Goal: Information Seeking & Learning: Learn about a topic

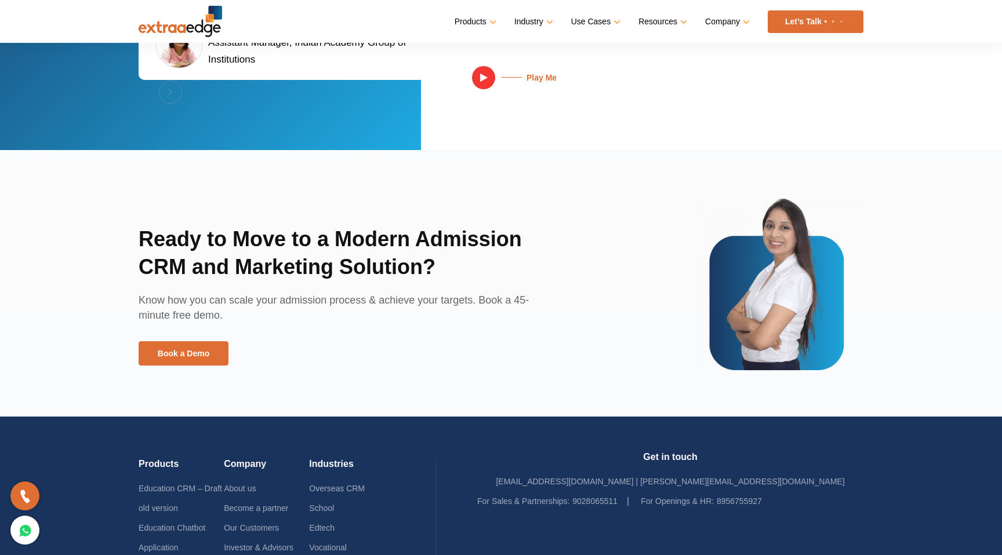
scroll to position [2733, 0]
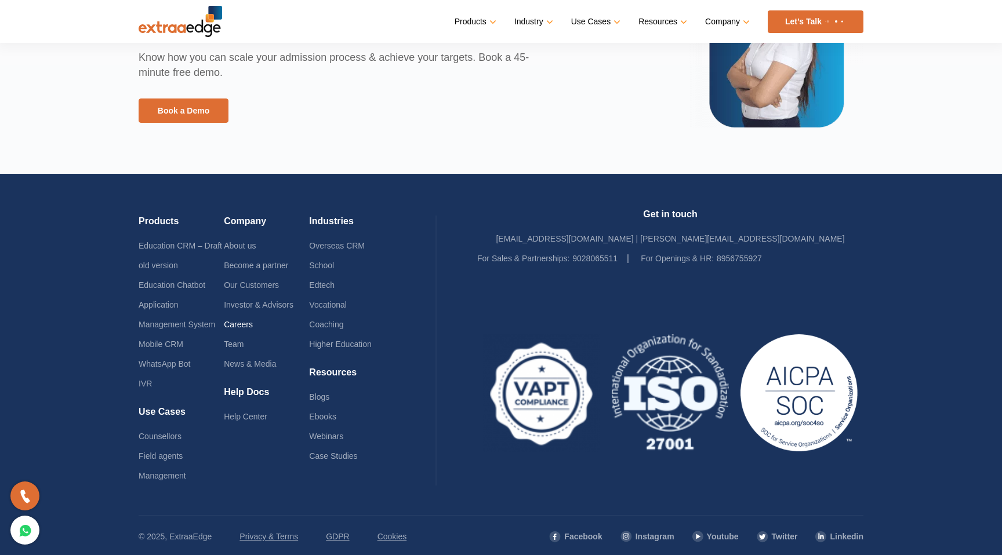
click at [241, 326] on link "Careers" at bounding box center [238, 324] width 29 height 9
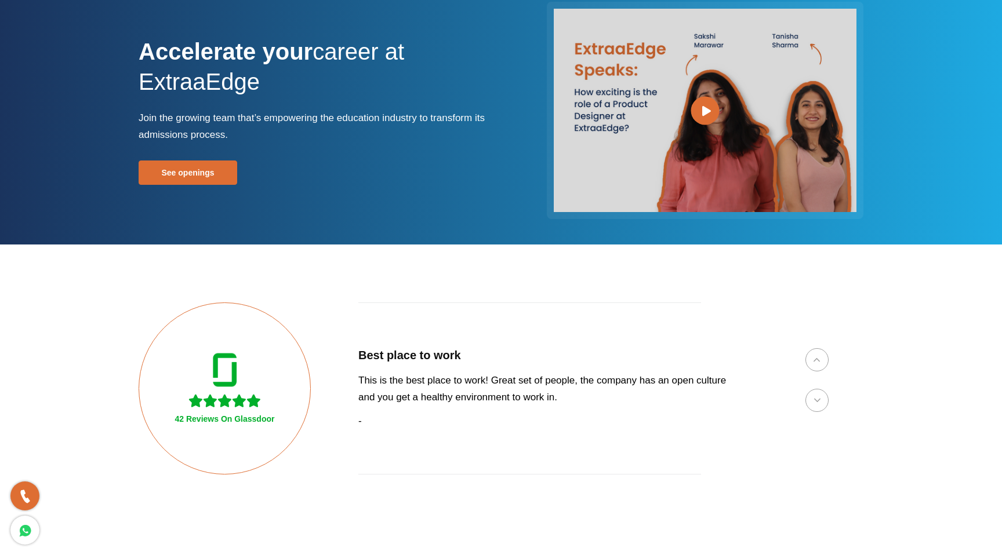
scroll to position [60, 0]
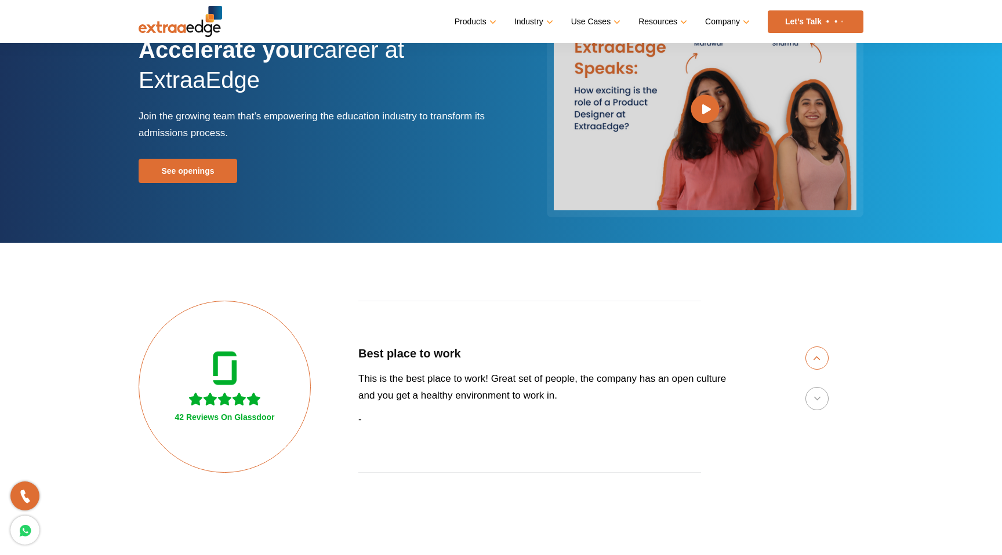
click at [826, 357] on button "Previous" at bounding box center [816, 358] width 23 height 23
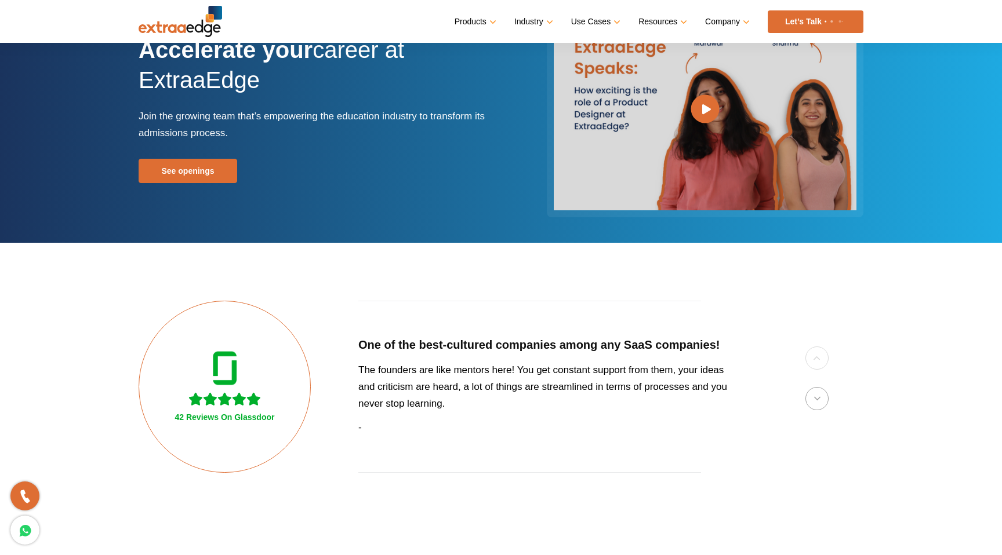
click at [826, 357] on div "42 Reviews On Glassdoor One of the best-cultured companies among any SaaS compa…" at bounding box center [501, 387] width 725 height 172
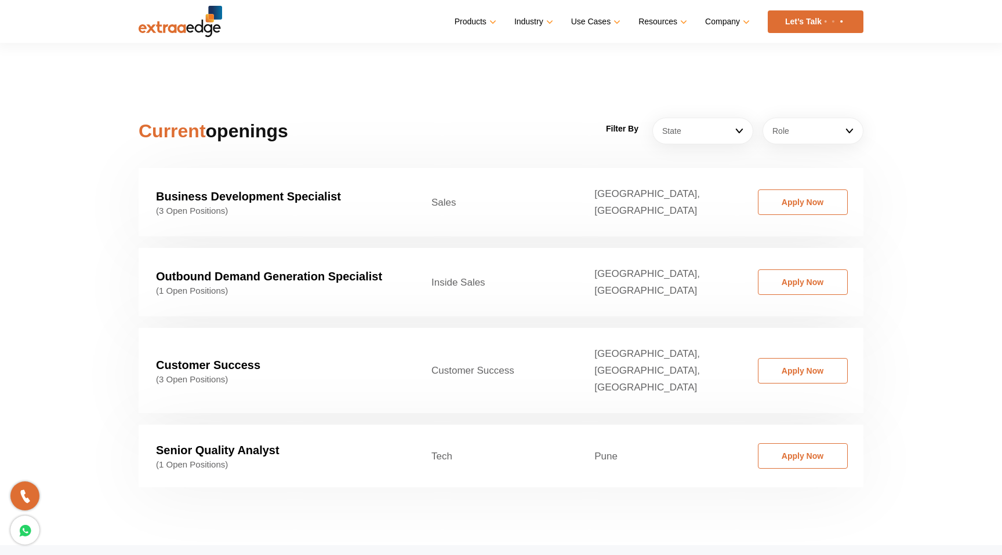
scroll to position [1743, 0]
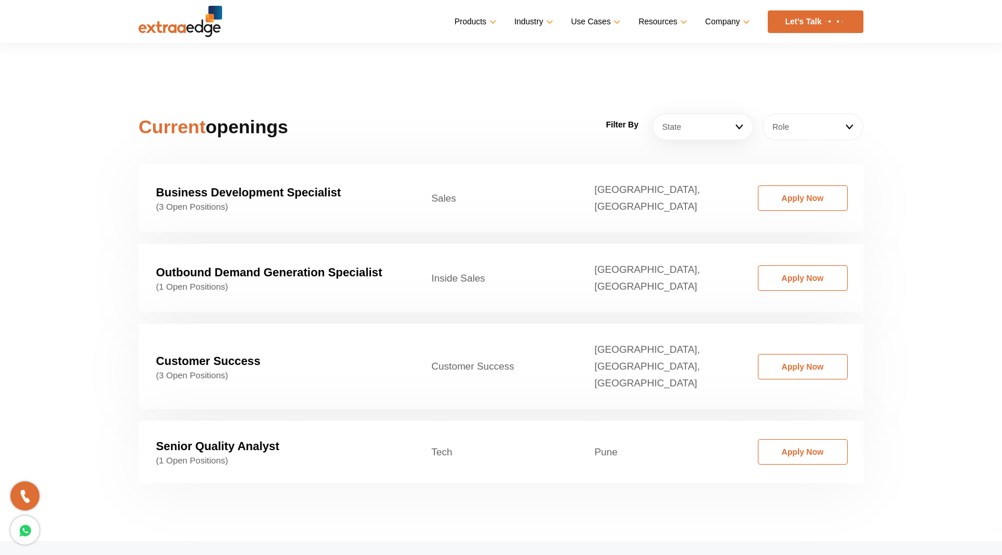
click at [820, 118] on link "Role" at bounding box center [812, 127] width 101 height 27
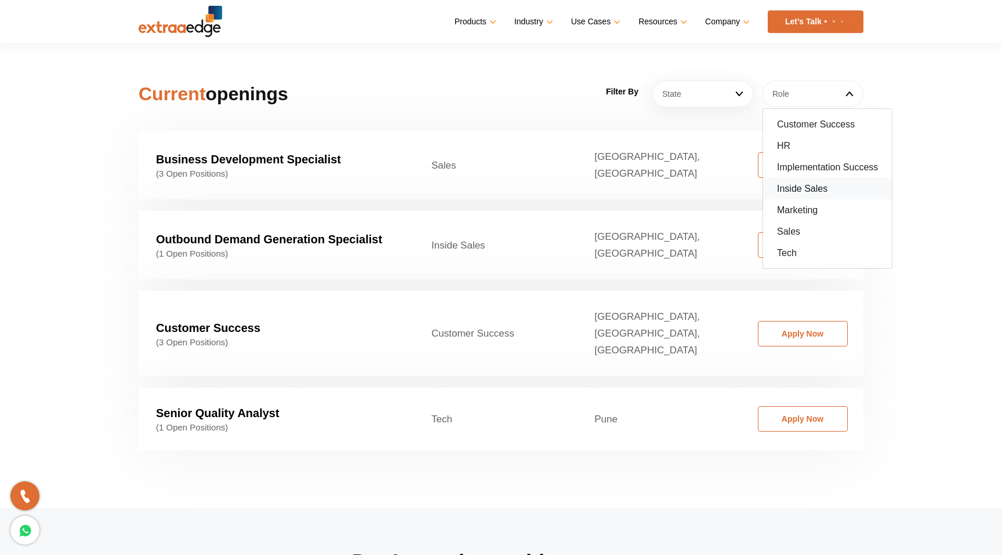
scroll to position [1785, 0]
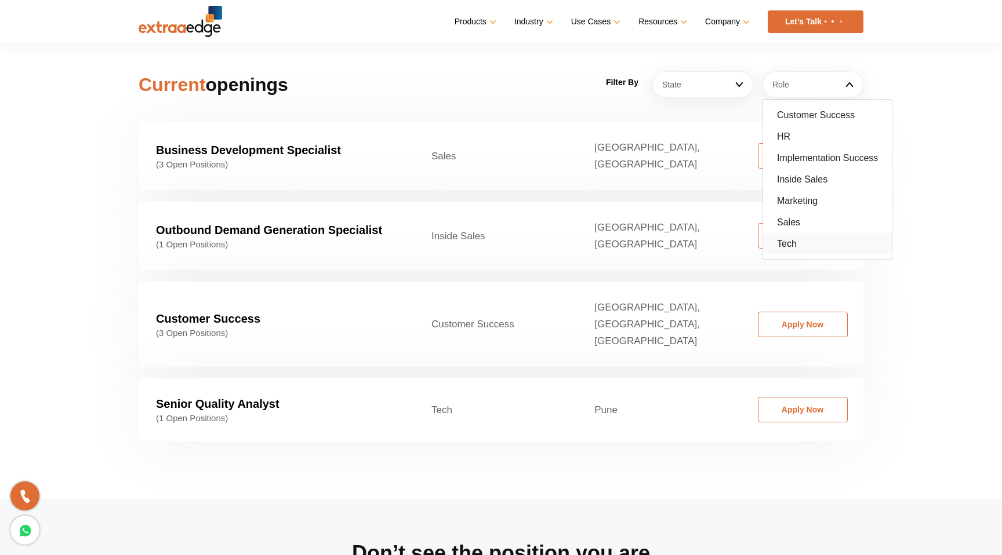
click at [789, 233] on link "Tech" at bounding box center [827, 243] width 129 height 21
